Goal: Book appointment/travel/reservation

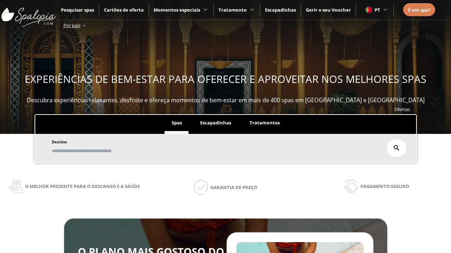
scroll to position [120, 0]
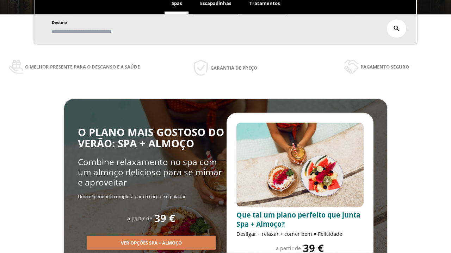
click at [215, 4] on span "Escapadinhas" at bounding box center [215, 3] width 31 height 6
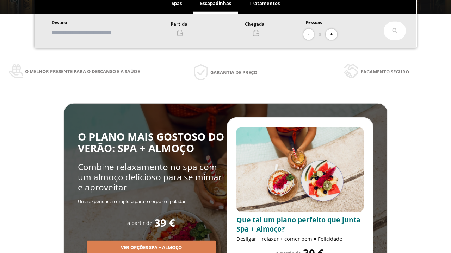
click at [99, 32] on input "text" at bounding box center [94, 32] width 88 height 12
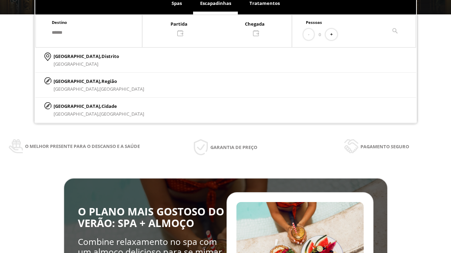
type input "******"
click at [70, 106] on p "[GEOGRAPHIC_DATA], Cidade" at bounding box center [99, 106] width 90 height 8
click at [224, 28] on div at bounding box center [216, 28] width 149 height 17
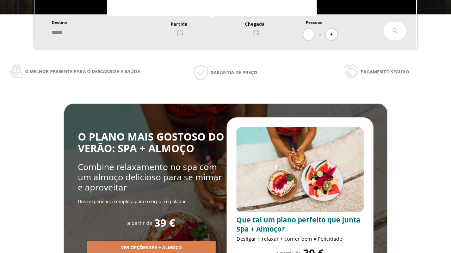
scroll to position [13, 0]
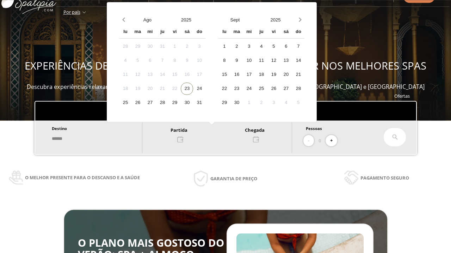
click at [131, 103] on div "25" at bounding box center [125, 103] width 12 height 12
click at [144, 103] on div "26" at bounding box center [137, 103] width 12 height 12
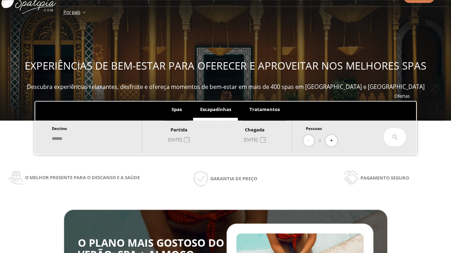
click at [333, 141] on button "+" at bounding box center [331, 141] width 12 height 12
click at [395, 137] on icon at bounding box center [395, 137] width 6 height 6
